Goal: Transaction & Acquisition: Purchase product/service

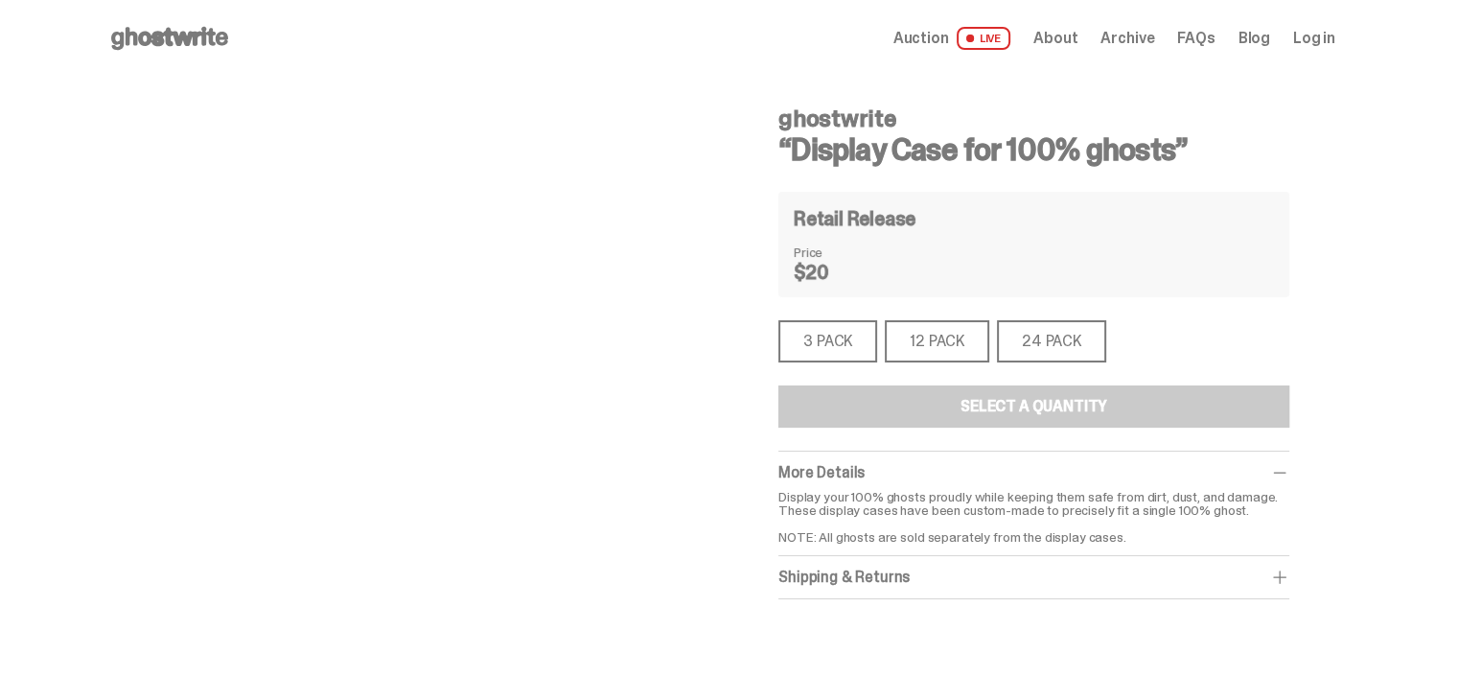
click at [835, 340] on div "3 PACK" at bounding box center [827, 341] width 99 height 42
click at [874, 337] on div "3 PACK" at bounding box center [827, 341] width 99 height 42
click at [967, 348] on div "12 PACK" at bounding box center [937, 341] width 104 height 42
click at [807, 341] on div "3 PACK" at bounding box center [827, 341] width 99 height 42
click at [834, 356] on div "3 PACK" at bounding box center [827, 341] width 99 height 42
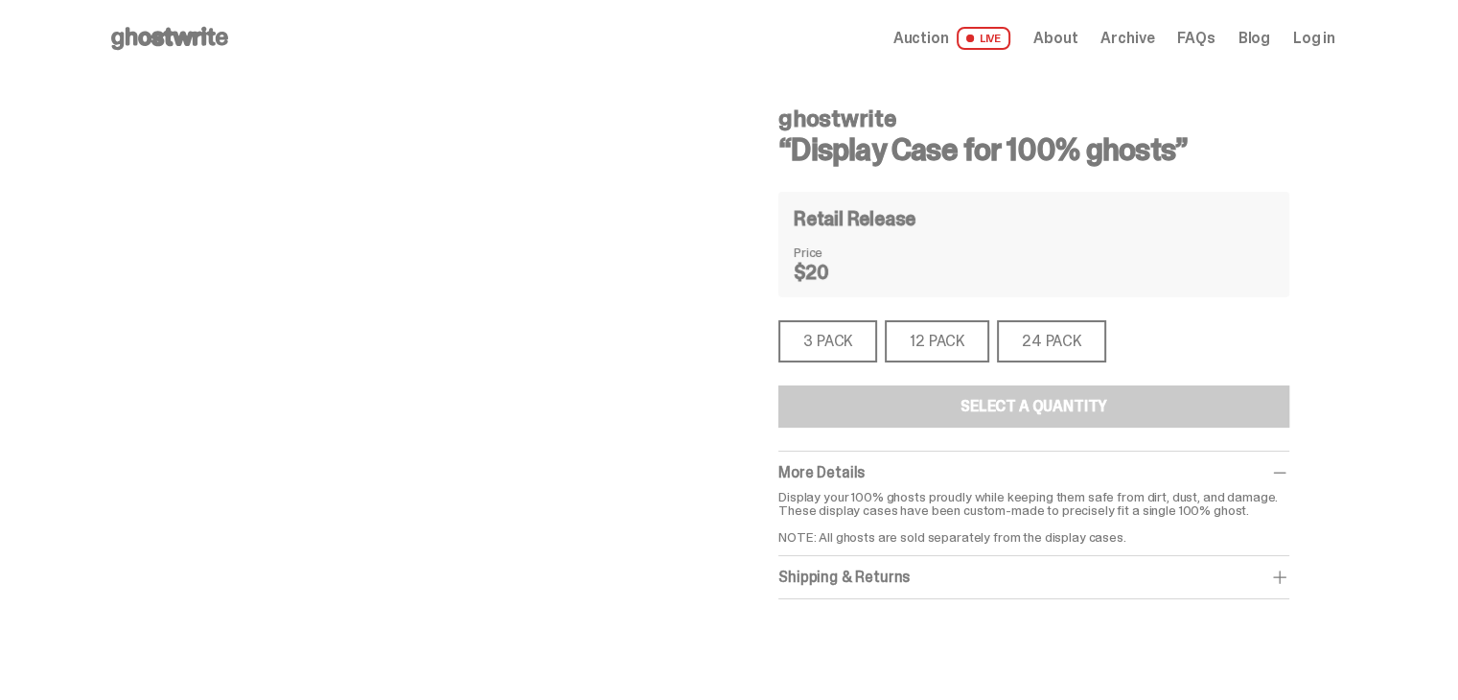
click at [834, 355] on div "3 PACK" at bounding box center [827, 341] width 99 height 42
click at [165, 35] on use at bounding box center [169, 38] width 117 height 23
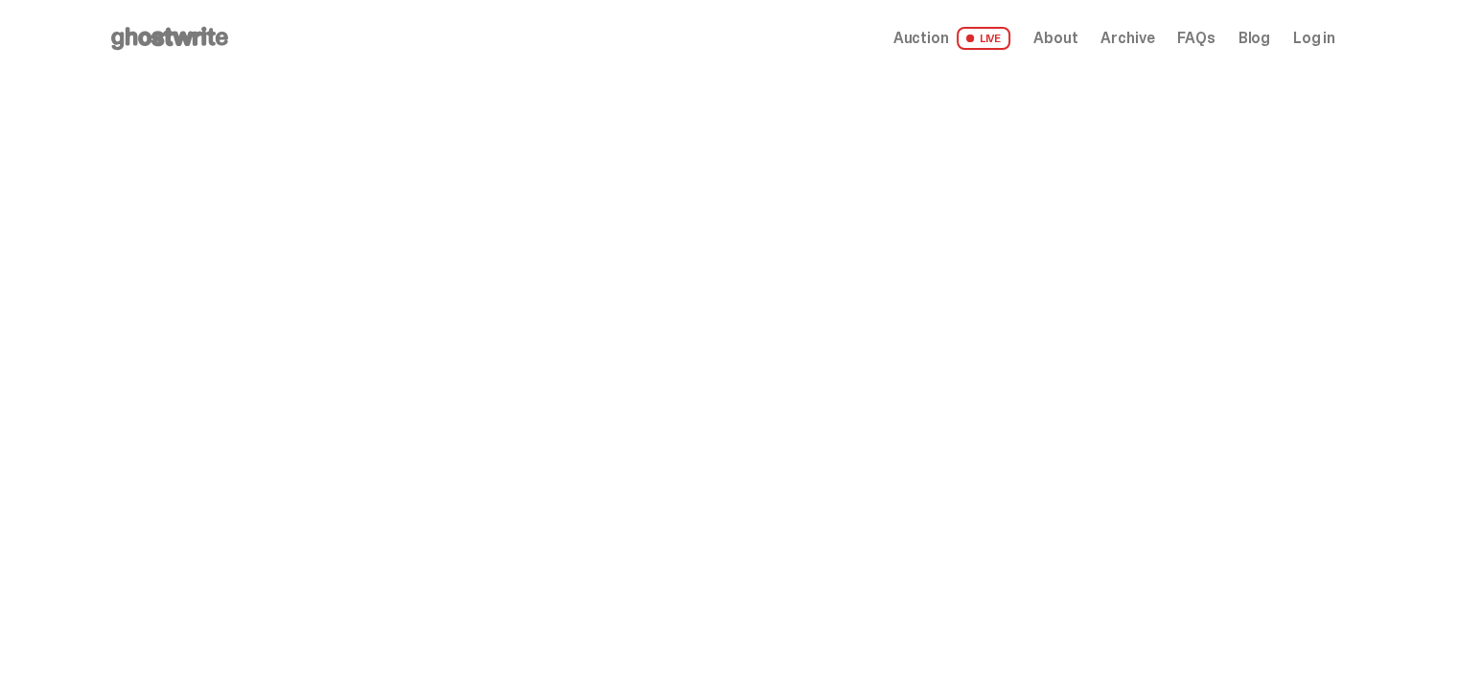
click at [1002, 39] on span "LIVE" at bounding box center [984, 38] width 55 height 23
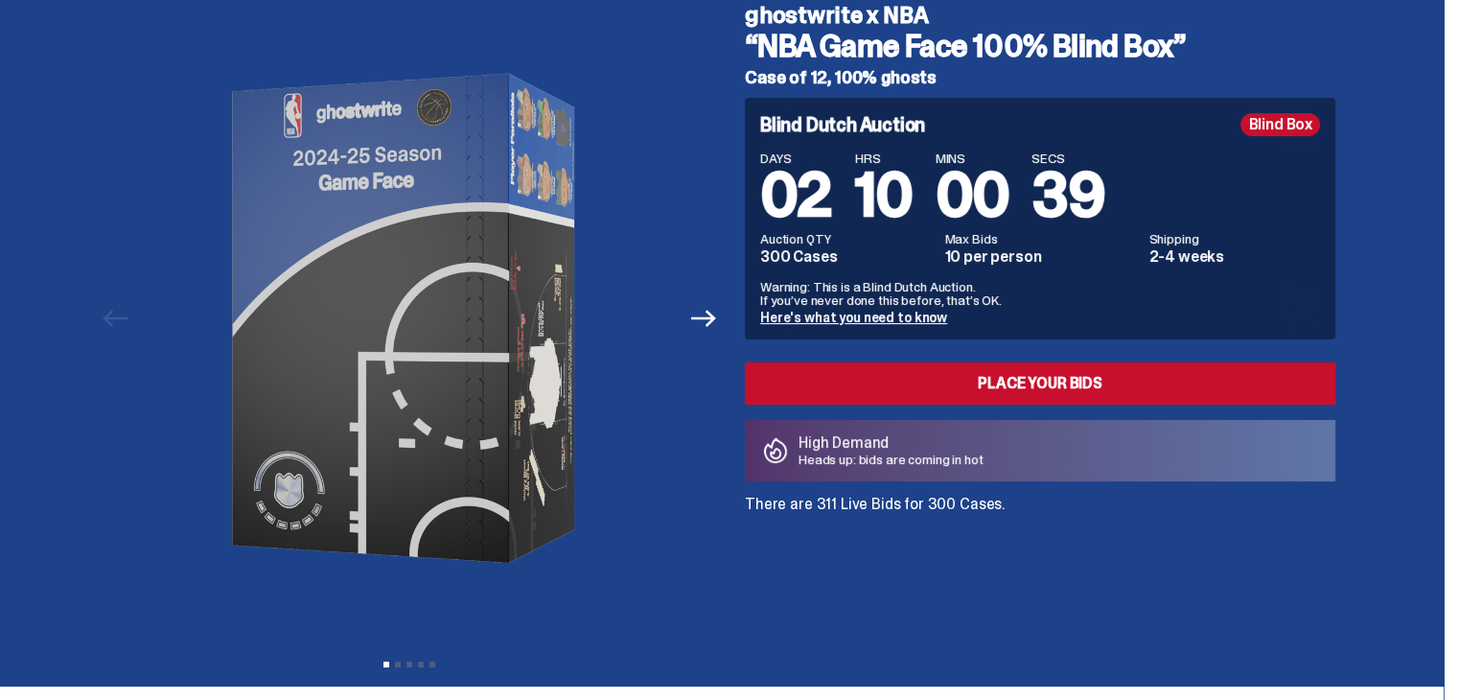
scroll to position [96, 0]
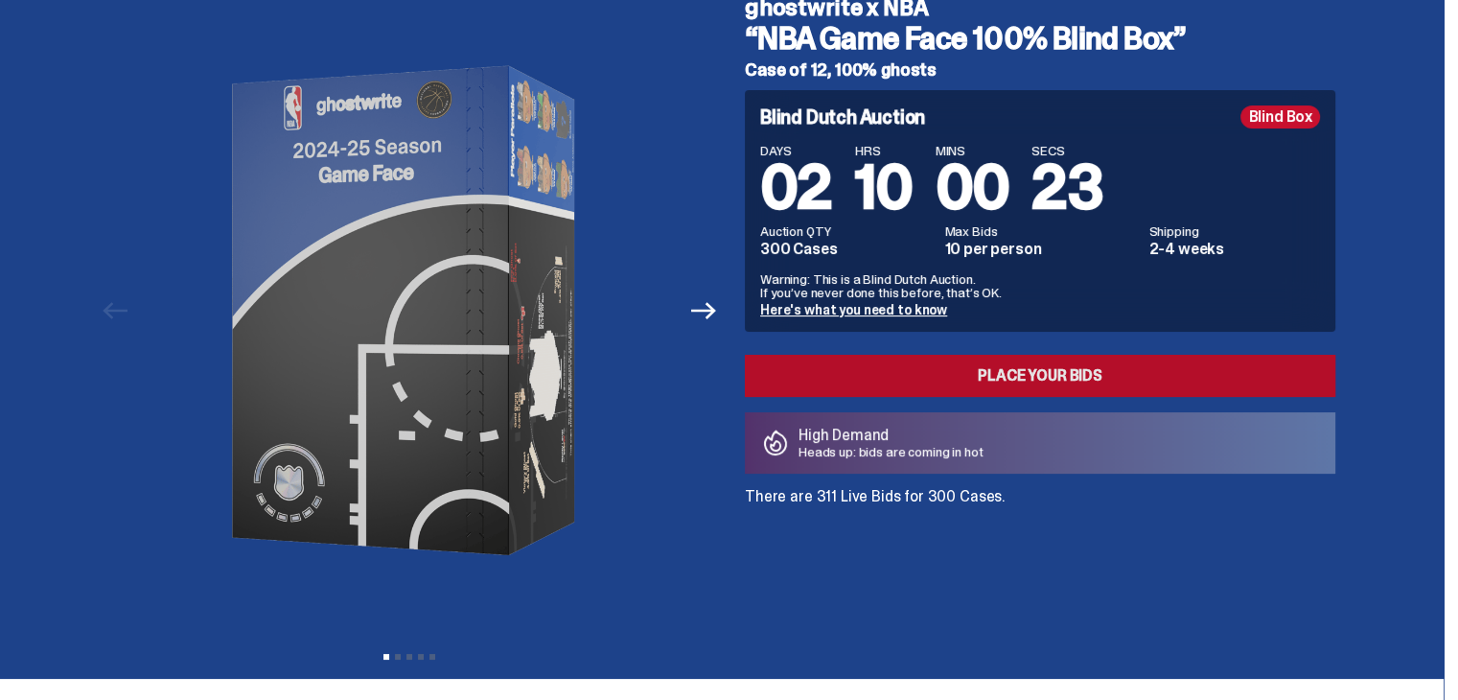
click at [1077, 378] on link "Place your Bids" at bounding box center [1040, 376] width 591 height 42
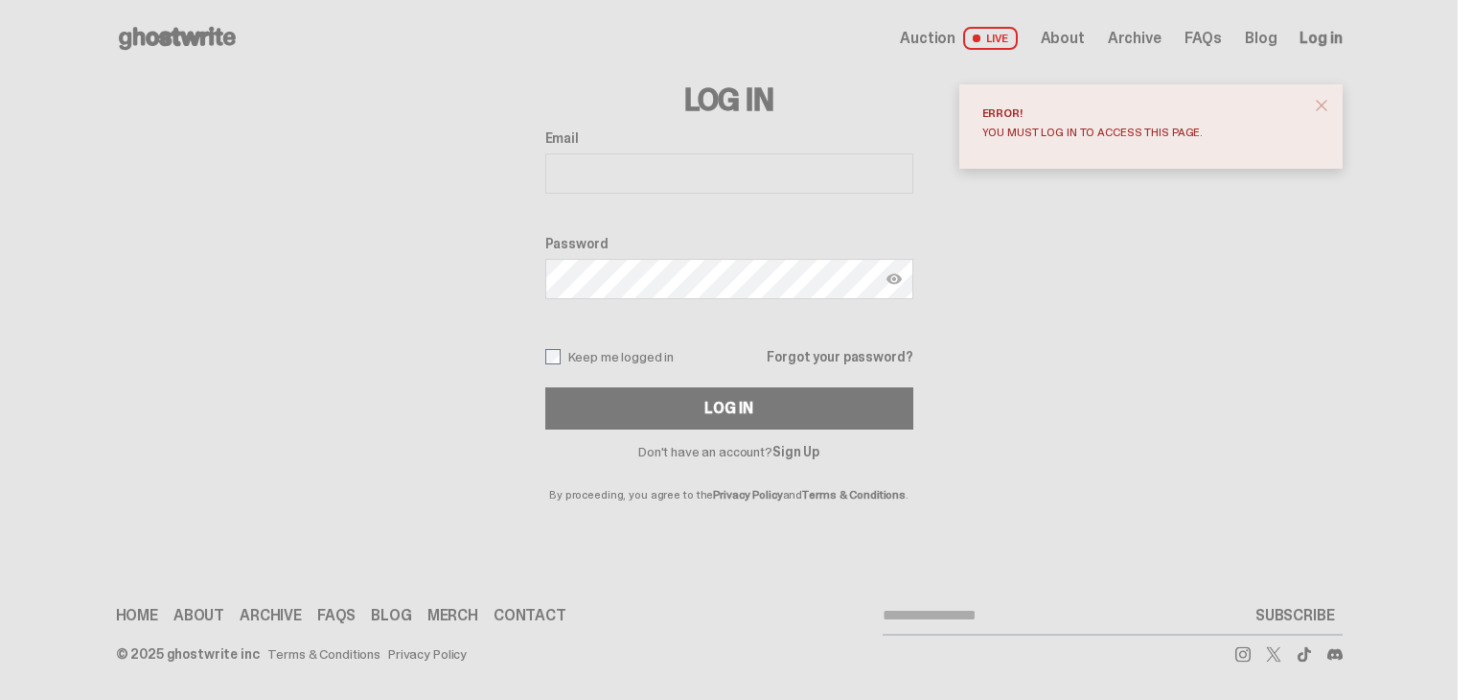
click at [1326, 102] on span "close" at bounding box center [1321, 105] width 19 height 19
click at [1319, 102] on span "close" at bounding box center [1321, 105] width 19 height 19
click at [1300, 652] on use at bounding box center [1304, 653] width 13 height 15
